Goal: Task Accomplishment & Management: Use online tool/utility

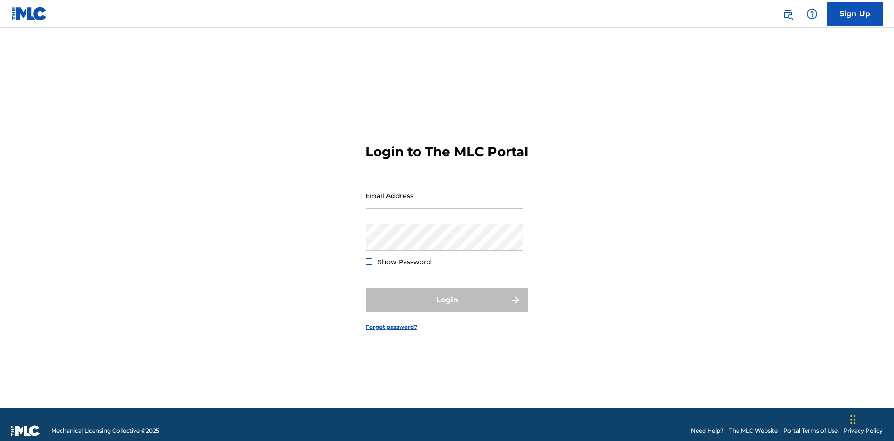
scroll to position [12, 0]
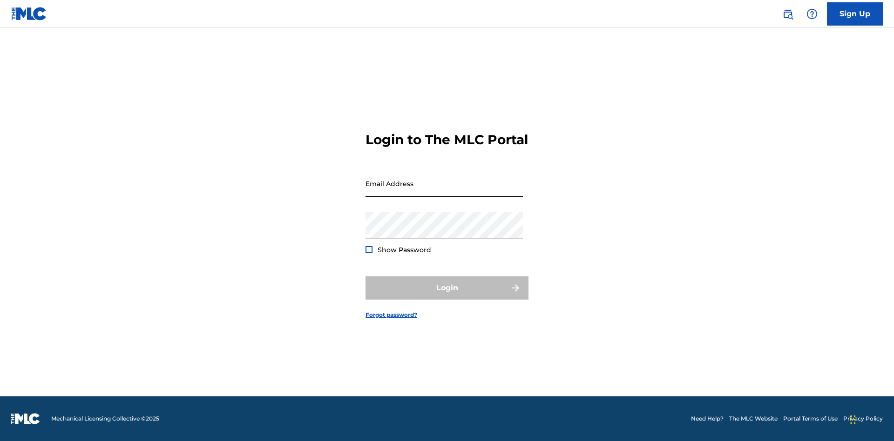
click at [444, 191] on input "Email Address" at bounding box center [443, 183] width 157 height 27
type input "Duke.McTesterson@gmail.com"
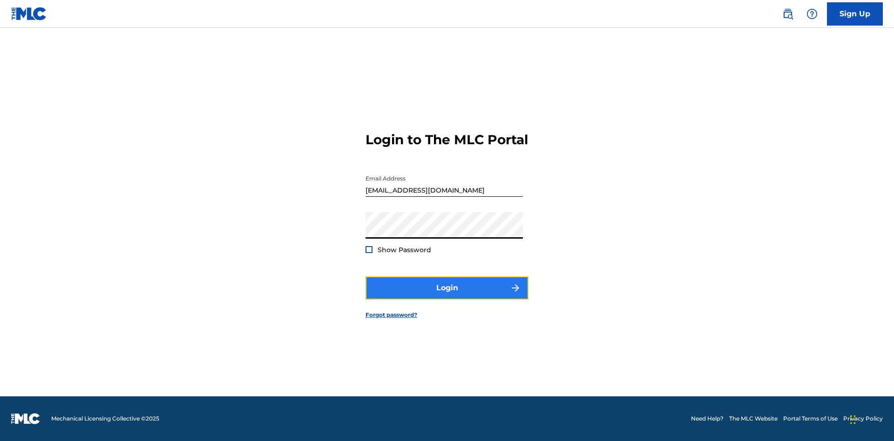
click at [447, 296] on button "Login" at bounding box center [446, 288] width 163 height 23
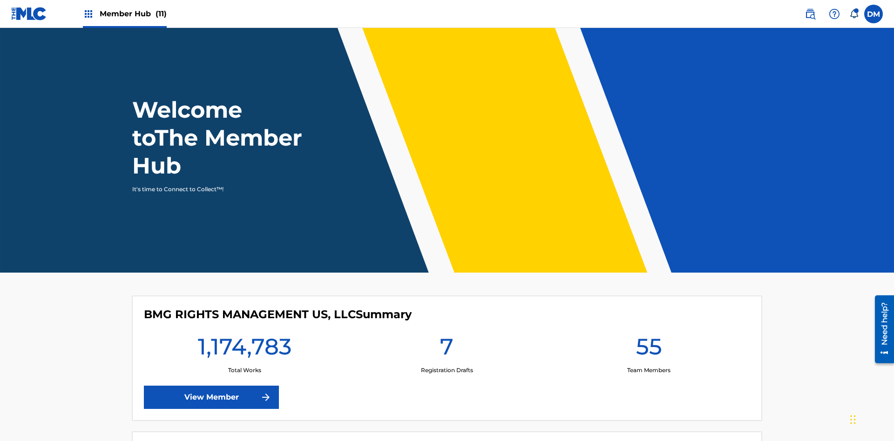
scroll to position [40, 0]
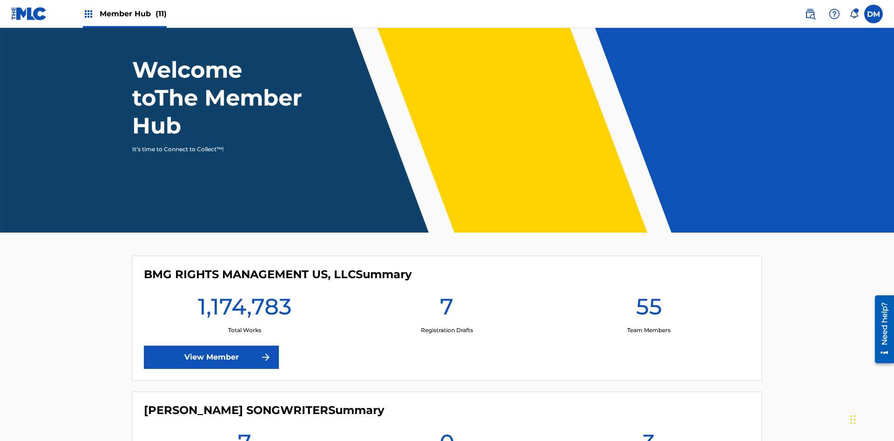
click at [124, 14] on span "Member Hub (11)" at bounding box center [133, 13] width 67 height 11
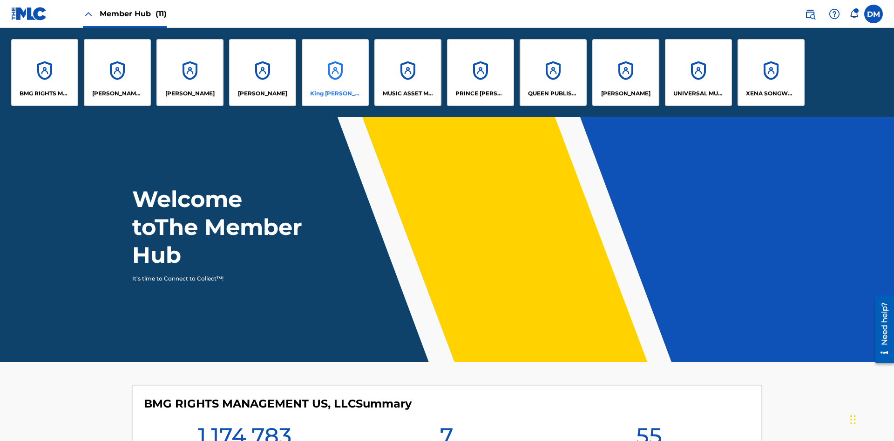
click at [335, 94] on p "King McTesterson" at bounding box center [335, 93] width 51 height 8
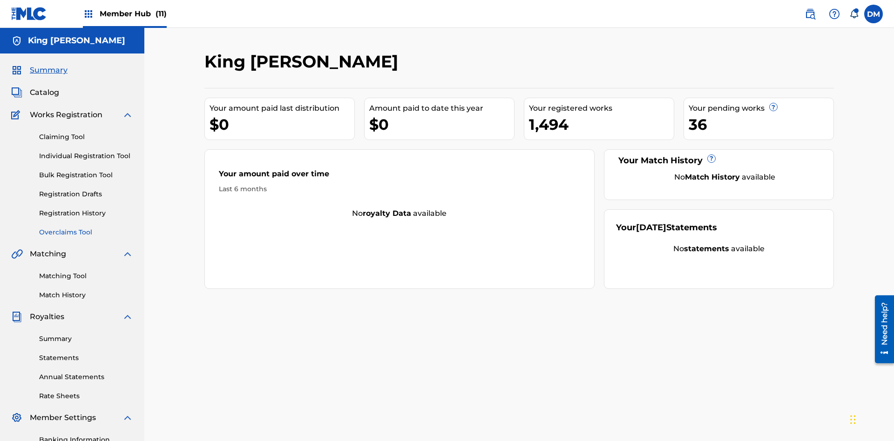
click at [86, 228] on link "Overclaims Tool" at bounding box center [86, 233] width 94 height 10
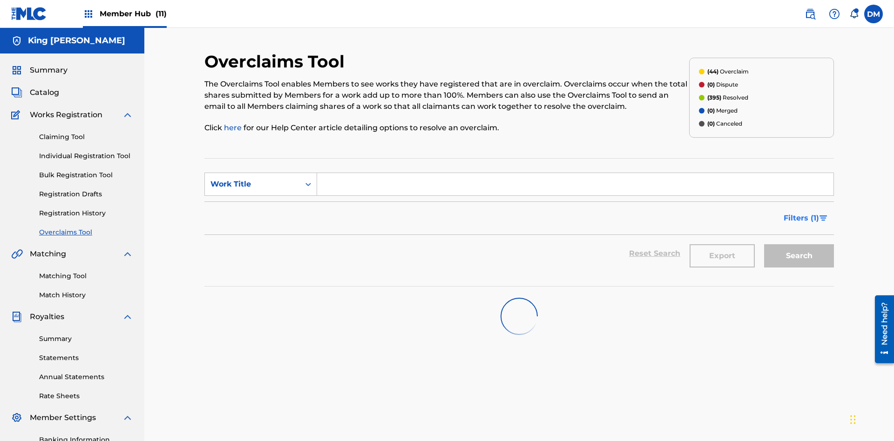
click at [801, 213] on span "Filters ( 1 )" at bounding box center [801, 218] width 35 height 11
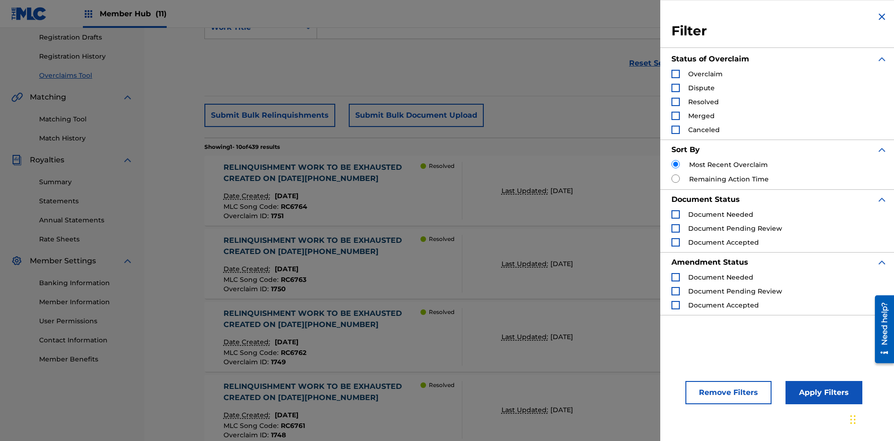
click at [676, 74] on div "Search Form" at bounding box center [675, 74] width 8 height 8
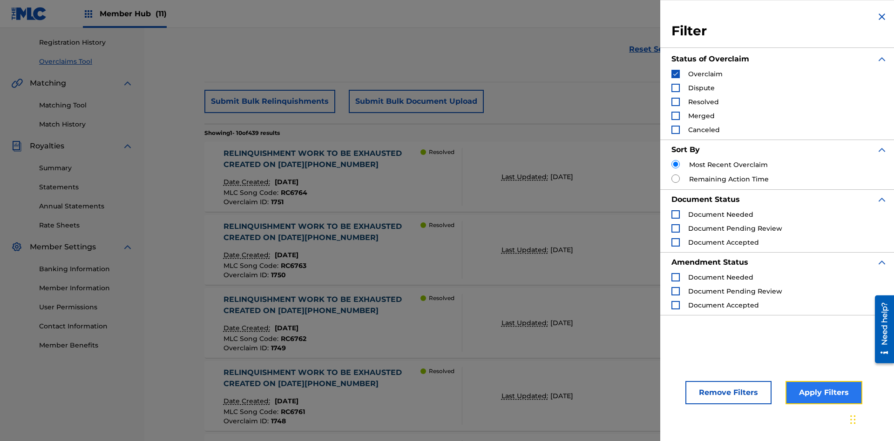
click at [822, 393] on button "Apply Filters" at bounding box center [823, 392] width 77 height 23
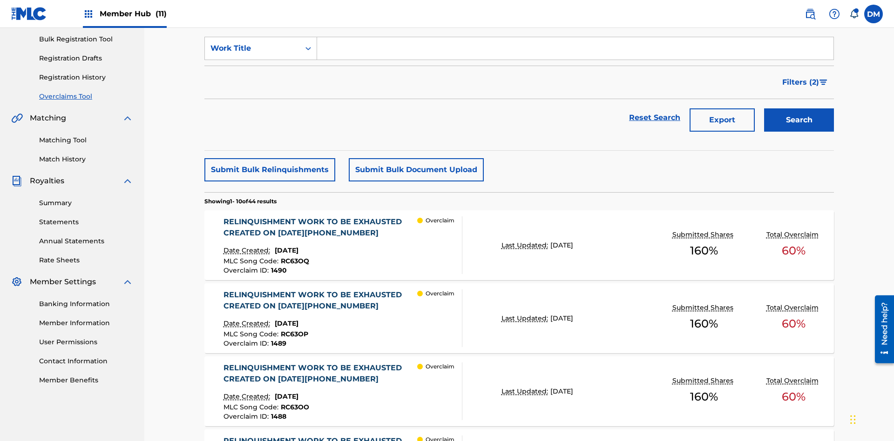
click at [269, 158] on button "Submit Bulk Relinquishments" at bounding box center [269, 169] width 131 height 23
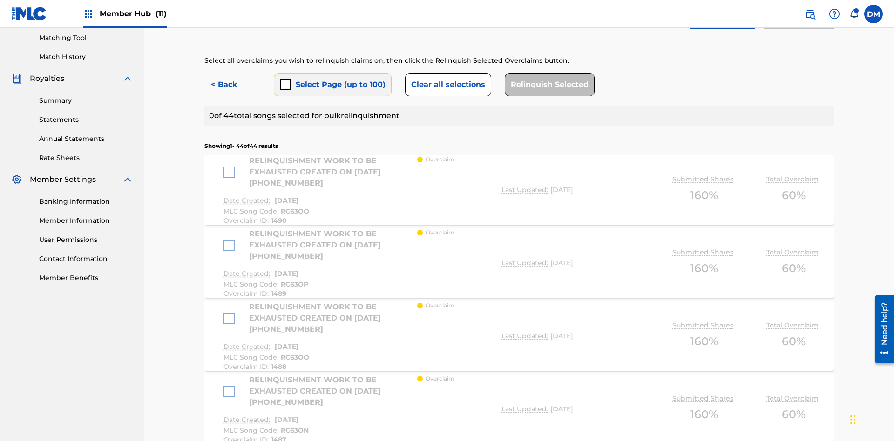
click at [332, 73] on button "Select Page (up to 100)" at bounding box center [333, 84] width 118 height 23
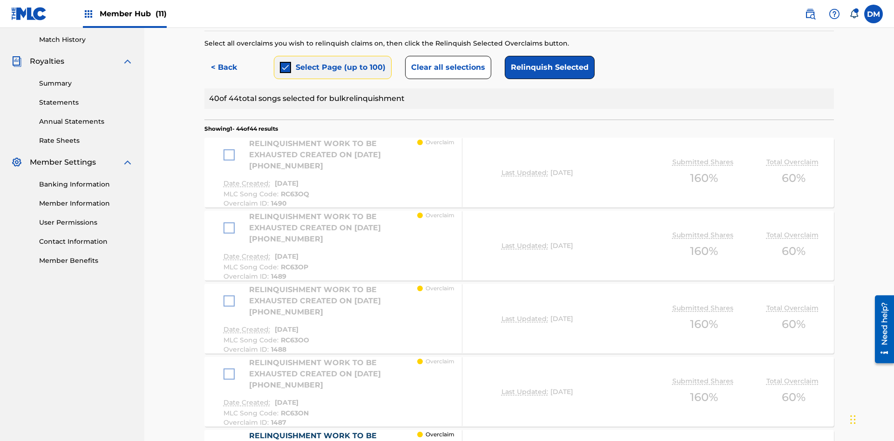
scroll to position [630, 0]
click at [446, 68] on button "Clear all selections" at bounding box center [448, 67] width 86 height 23
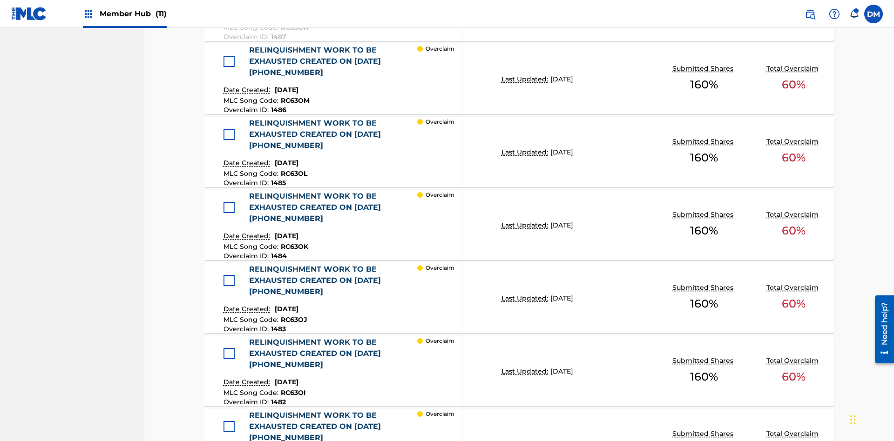
click at [229, 61] on div at bounding box center [228, 61] width 11 height 11
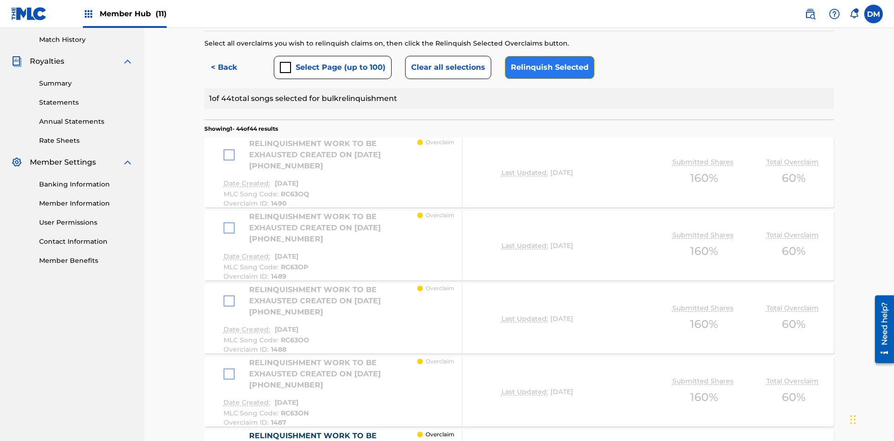
click at [547, 68] on button "Relinquish Selected" at bounding box center [550, 67] width 90 height 23
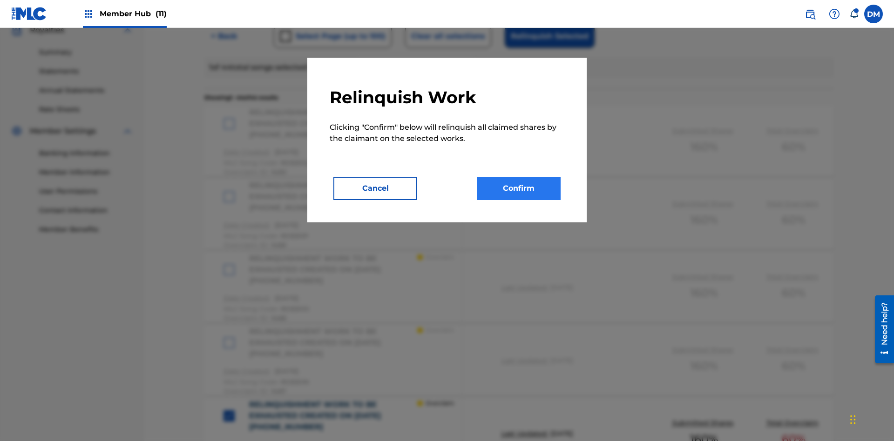
click at [519, 189] on button "Confirm" at bounding box center [519, 188] width 84 height 23
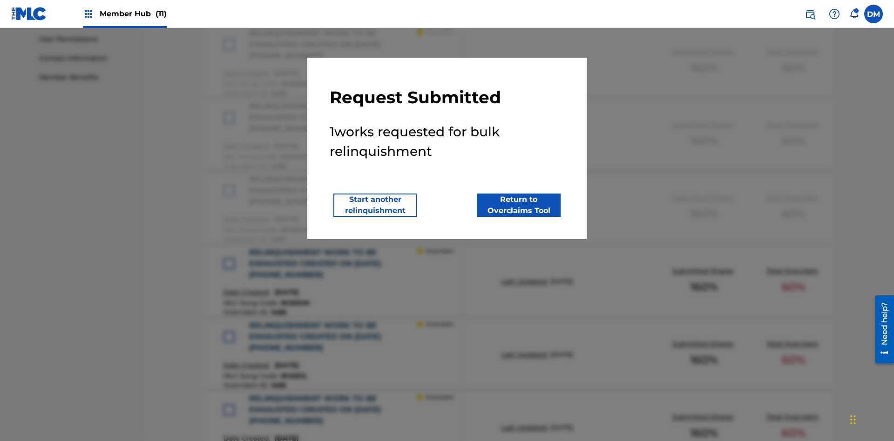
scroll to position [577, 0]
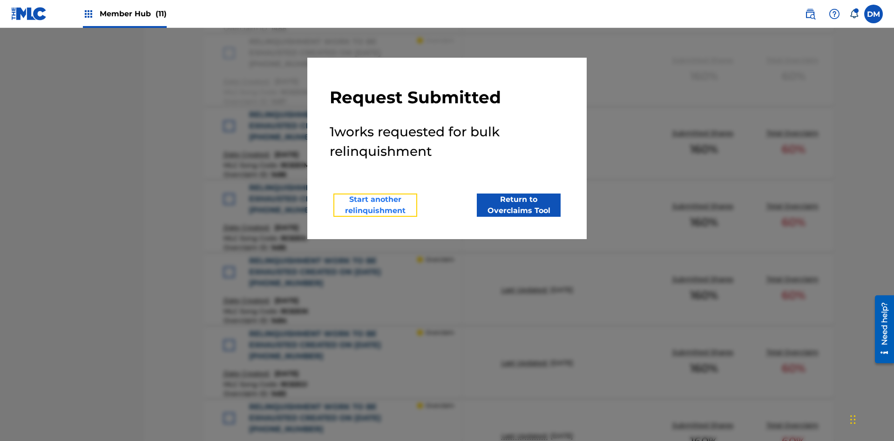
click at [375, 205] on button "Start another relinquishment" at bounding box center [375, 205] width 84 height 23
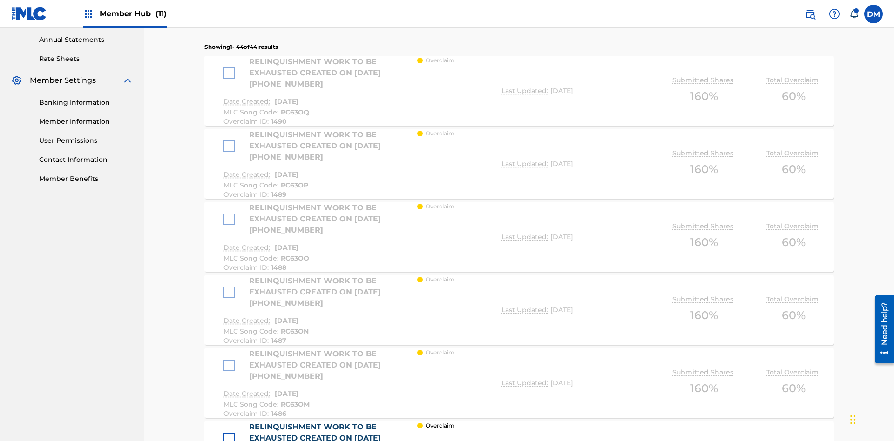
click at [229, 433] on div at bounding box center [228, 438] width 11 height 11
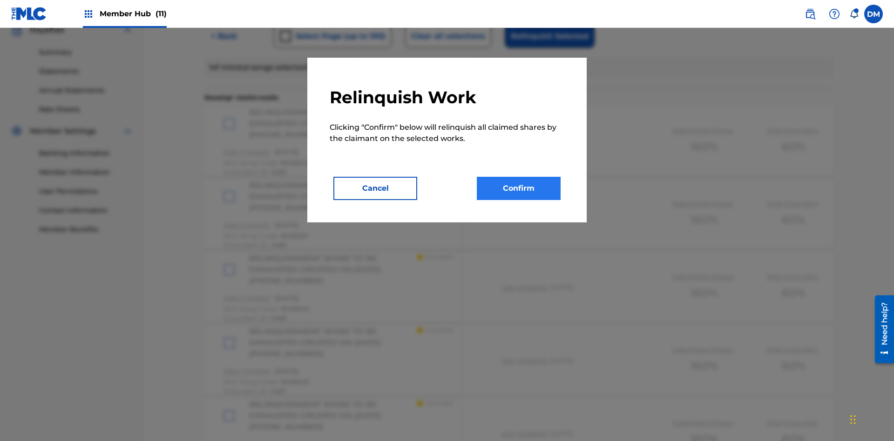
click at [519, 189] on button "Confirm" at bounding box center [519, 188] width 84 height 23
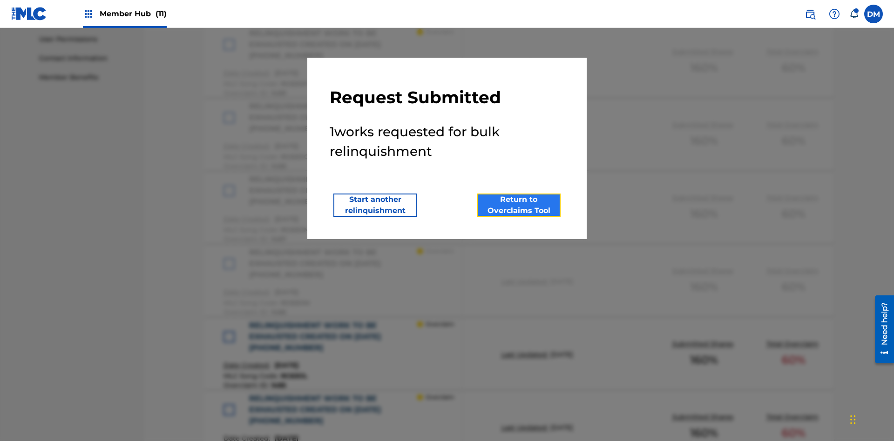
click at [519, 205] on button "Return to Overclaims Tool" at bounding box center [519, 205] width 84 height 23
